Goal: Task Accomplishment & Management: Use online tool/utility

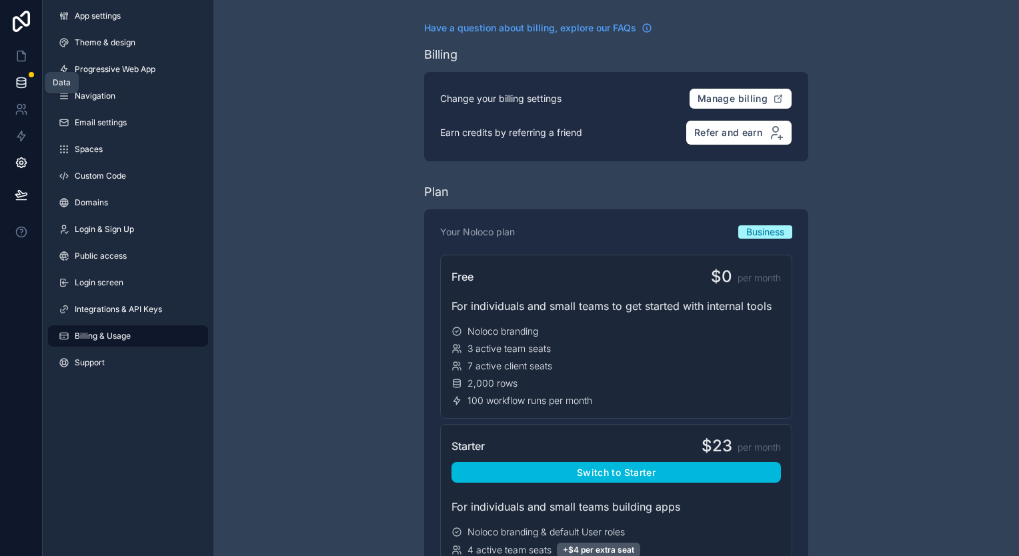
click at [13, 81] on link at bounding box center [21, 82] width 42 height 27
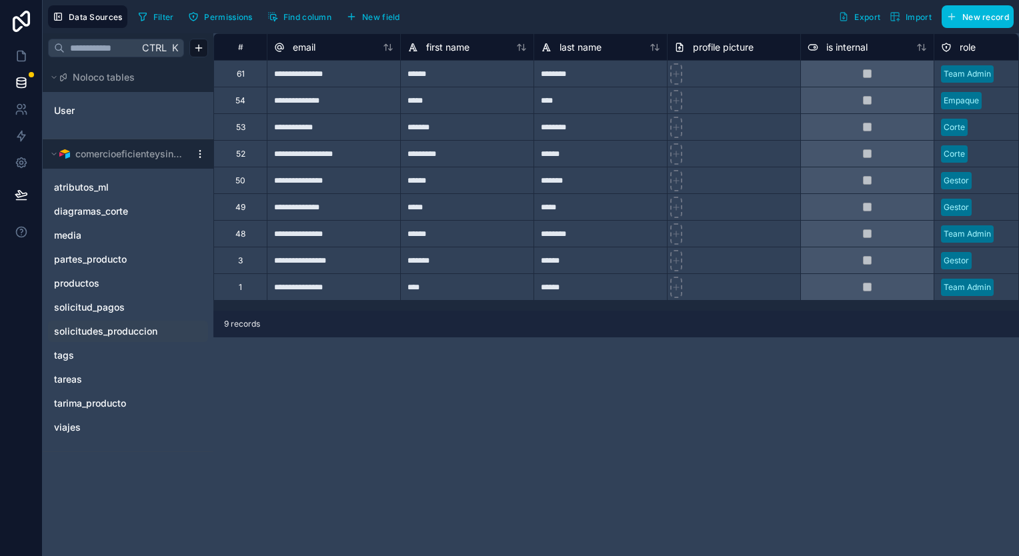
click at [128, 330] on span "solicitudes_produccion" at bounding box center [105, 331] width 103 height 13
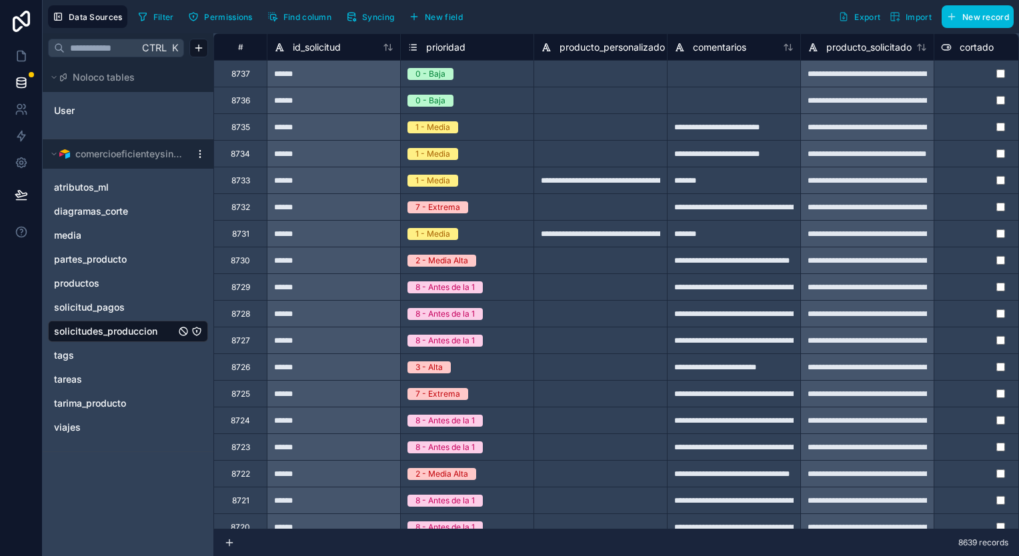
click at [373, 9] on button "Syncing" at bounding box center [369, 17] width 57 height 20
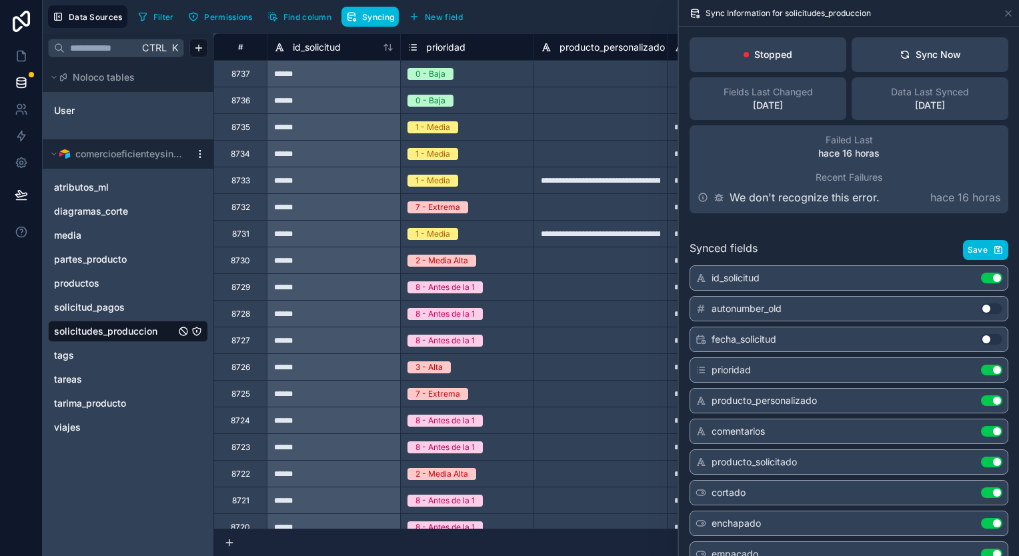
click at [926, 72] on div "Stopped Sync Now Fields Last Changed [DATE] Data Last Synced [DATE] Failed Last…" at bounding box center [849, 125] width 340 height 197
click at [933, 64] on button "Sync Now" at bounding box center [930, 54] width 157 height 35
click at [898, 71] on button "Sync Now" at bounding box center [930, 54] width 157 height 35
click at [904, 62] on button "Sync Now" at bounding box center [930, 54] width 157 height 35
